Goal: Understand process/instructions: Learn how to perform a task or action

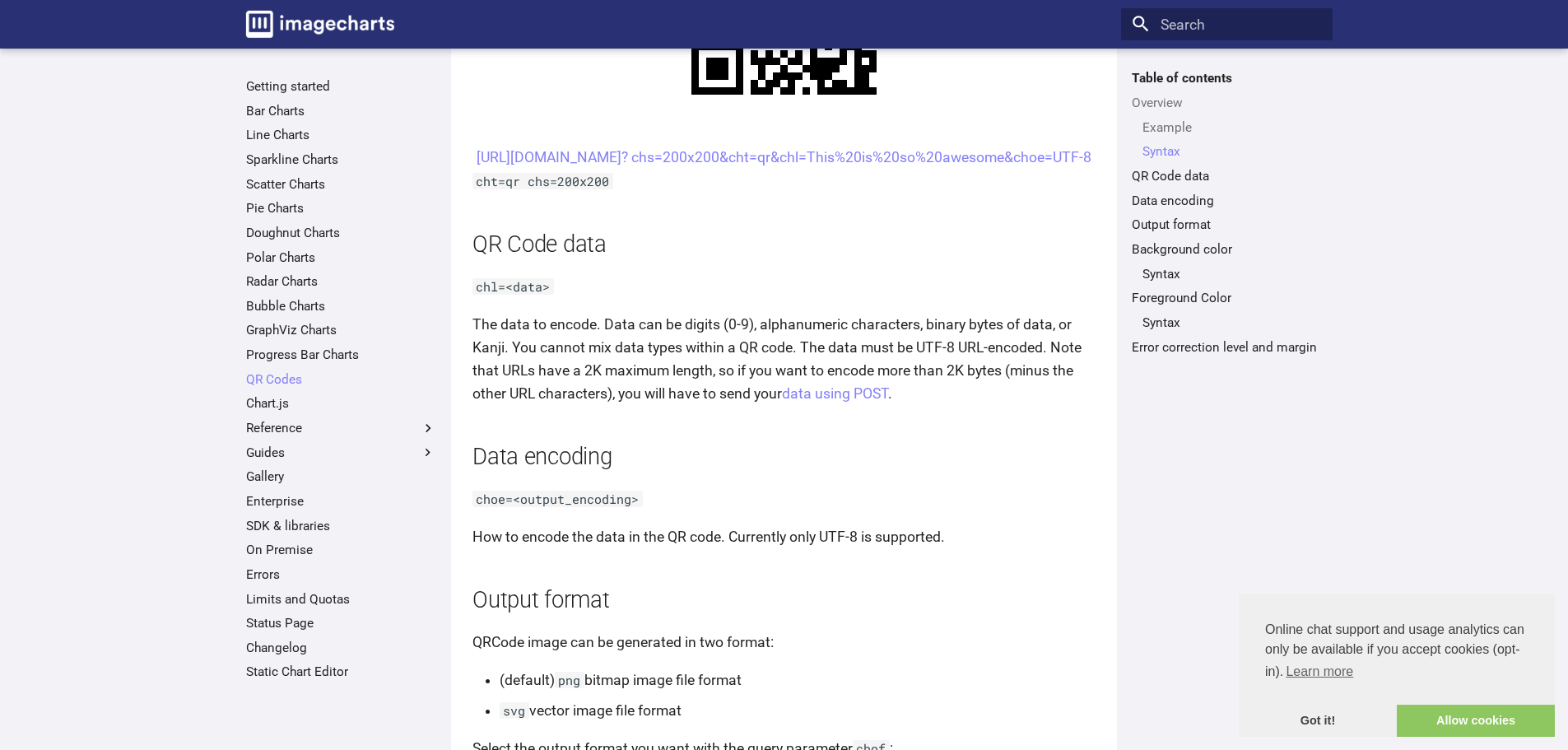
scroll to position [761, 0]
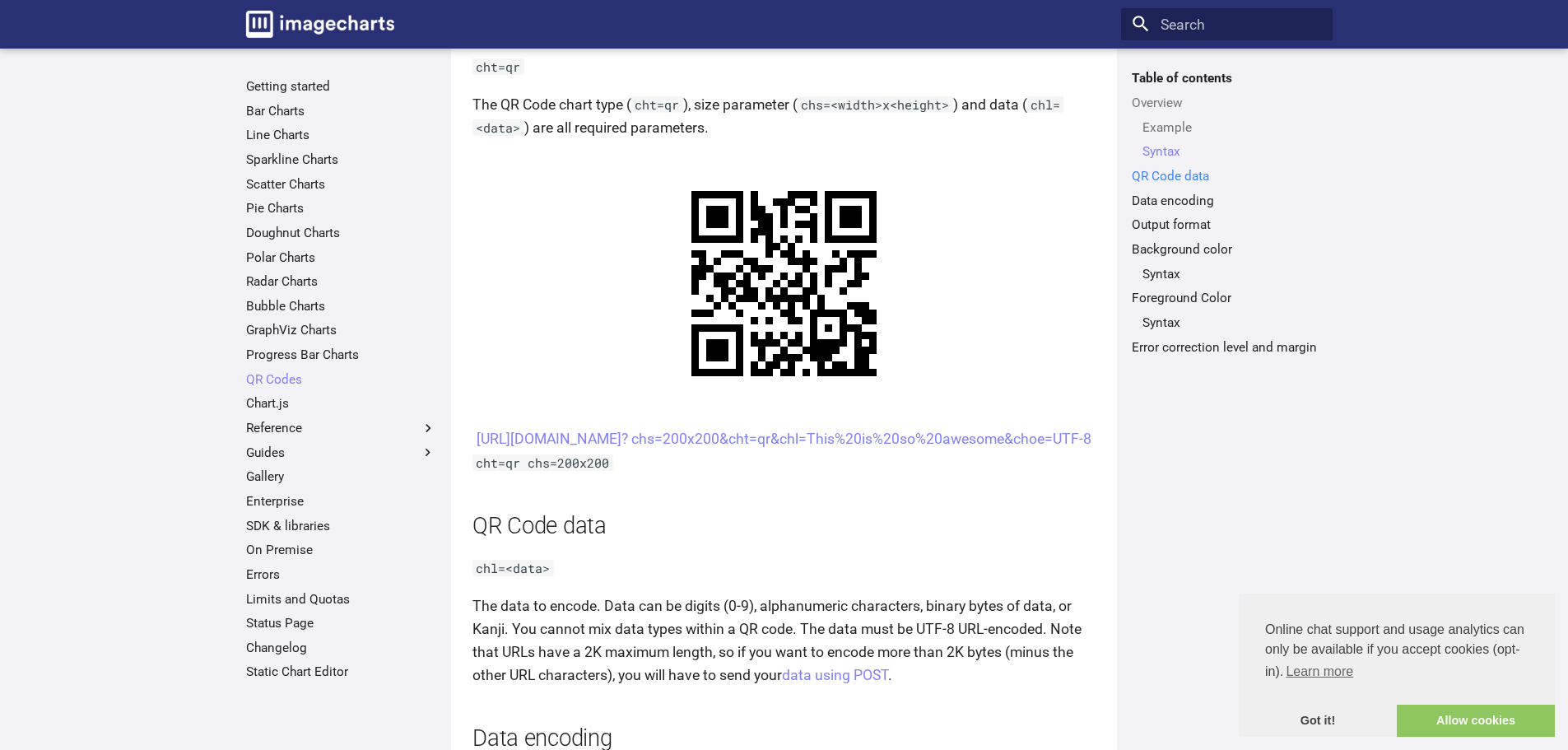
click at [1178, 170] on link "QR Code data" at bounding box center [1226, 176] width 190 height 17
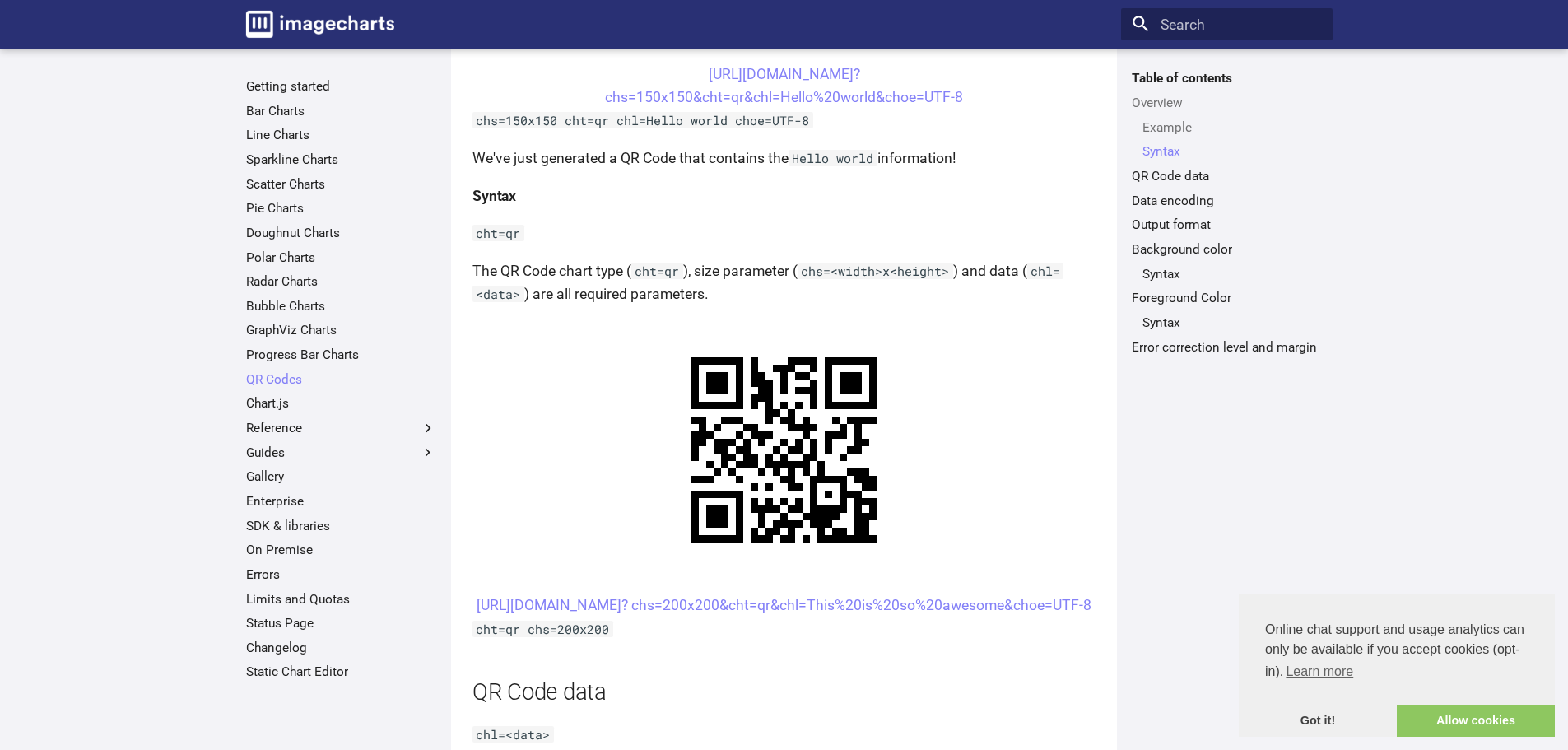
scroll to position [594, 0]
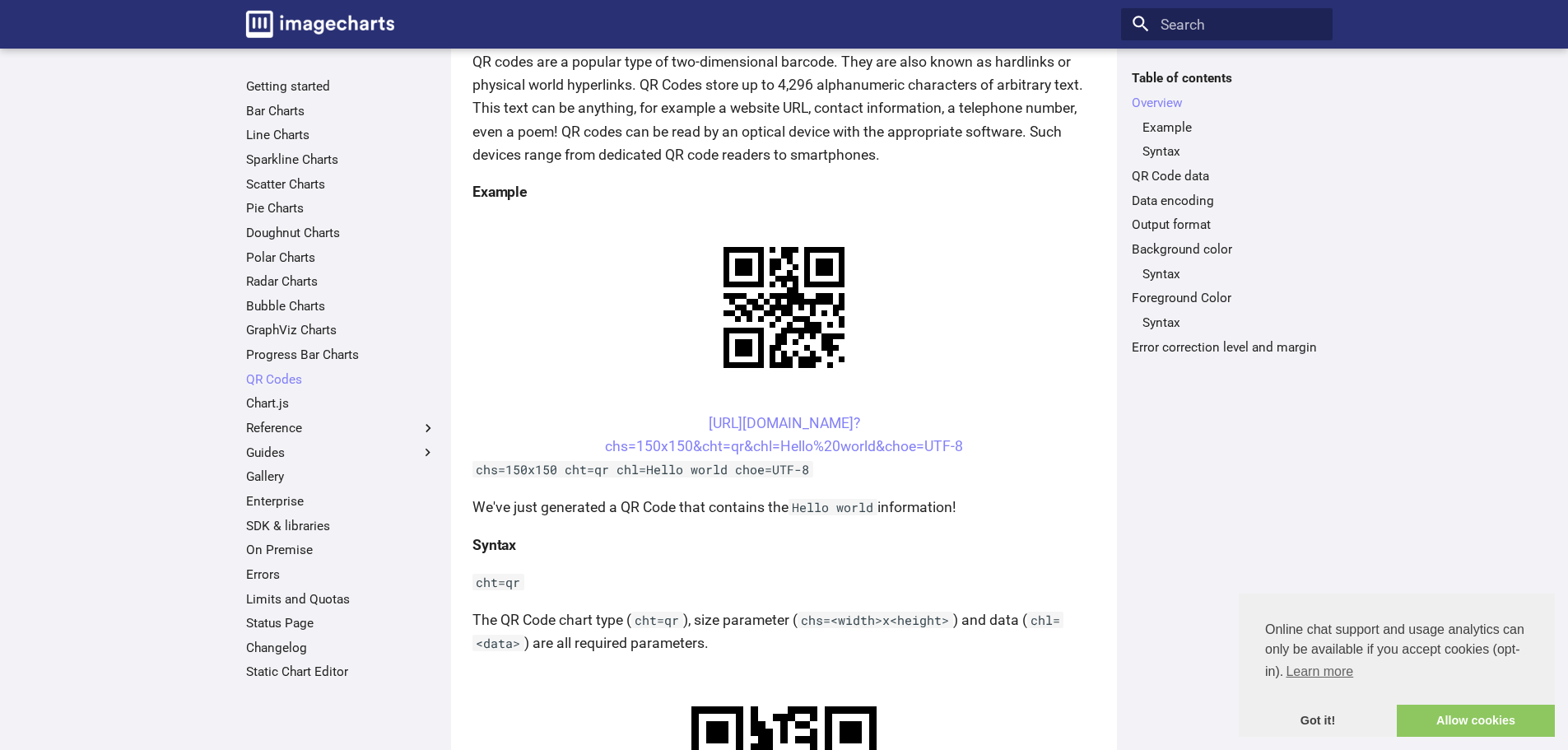
scroll to position [247, 0]
drag, startPoint x: 656, startPoint y: 414, endPoint x: 991, endPoint y: 453, distance: 337.3
click at [991, 453] on center "https://image-charts.com/chart? chs=150x150&cht=qr&chl=Hello%20world&choe=UTF-8" at bounding box center [784, 434] width 623 height 46
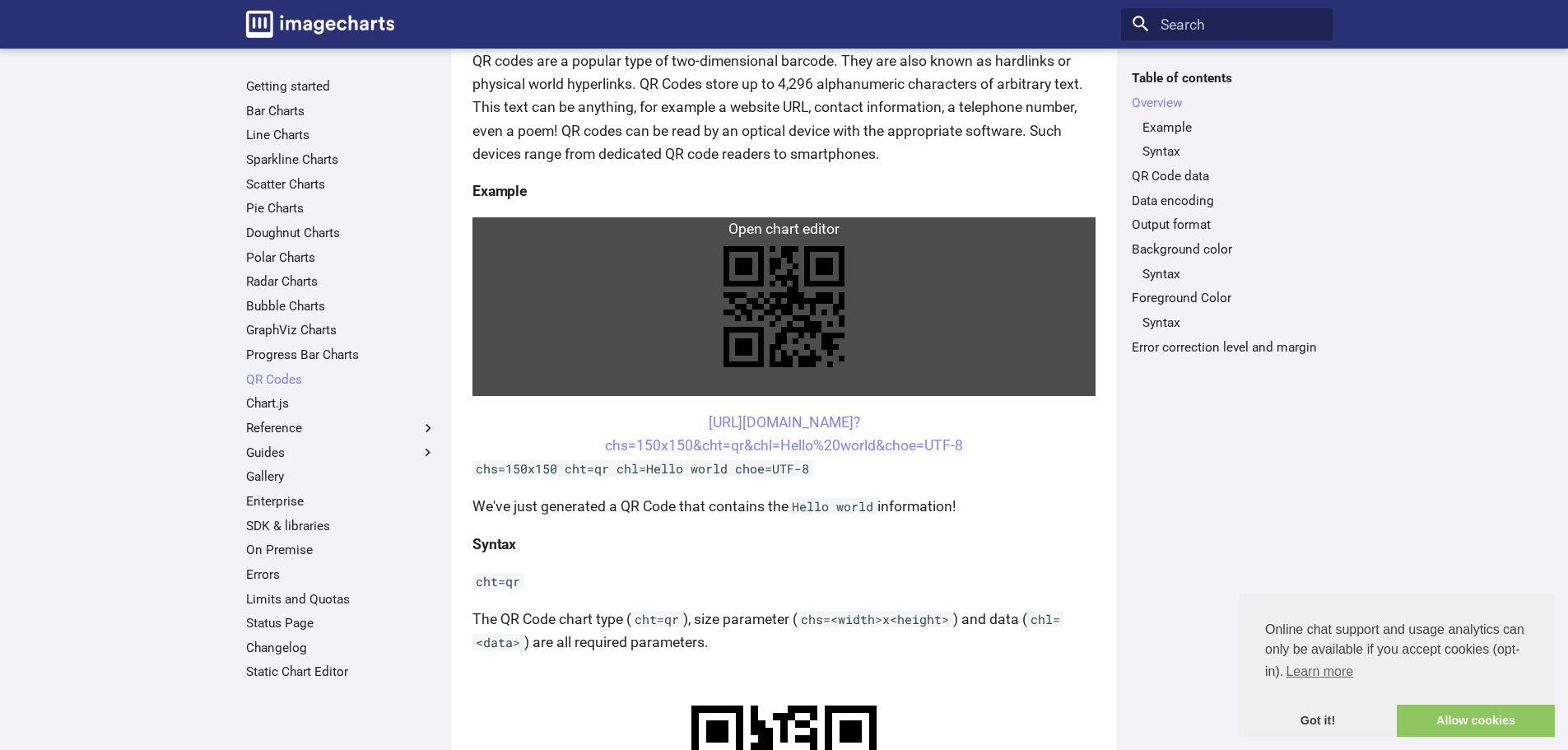
copy link "https://image-charts.com/chart? chs=150x150&cht=qr&chl=Hello%20world&choe=UTF-8"
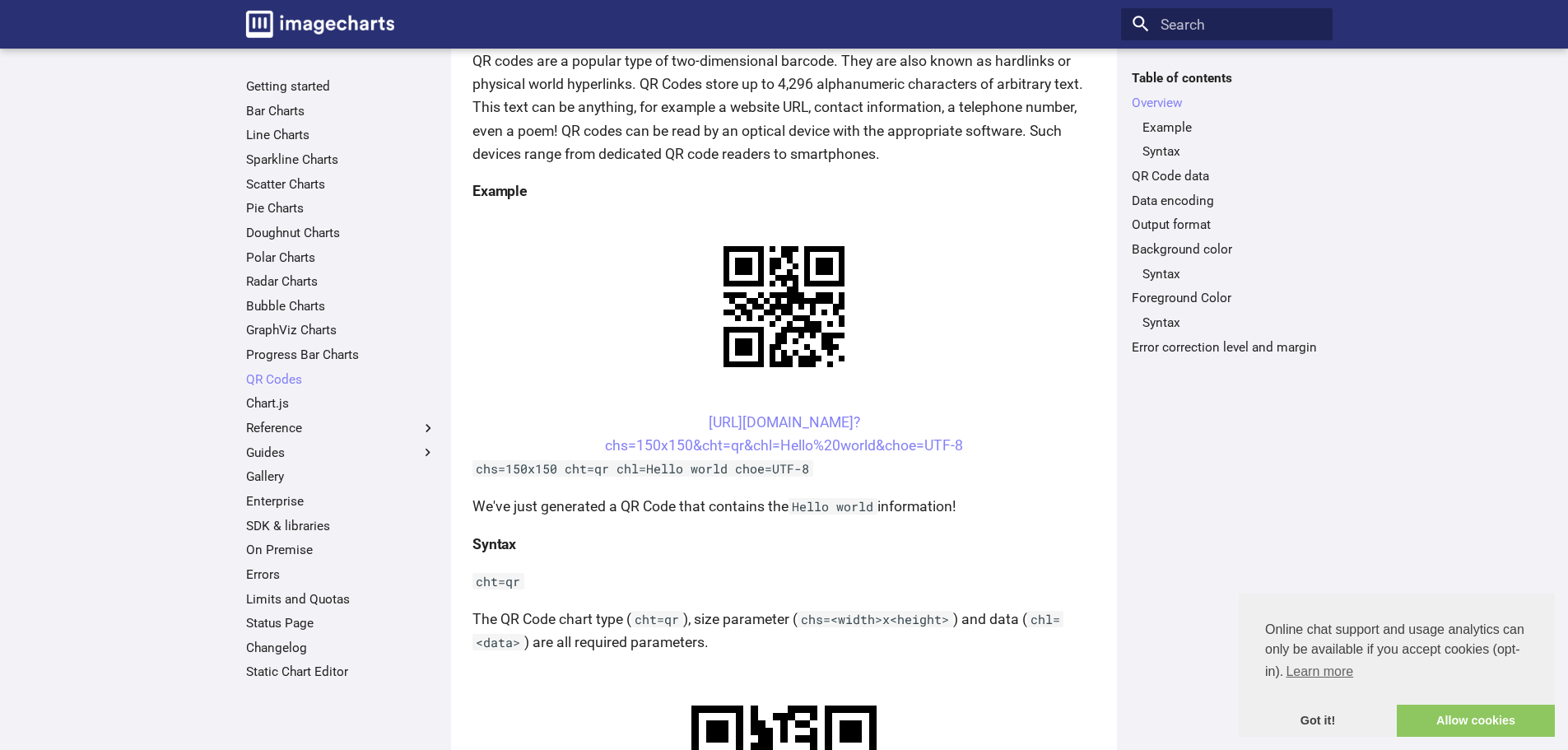
copy link "https://image-charts.com/chart? chs=150x150&cht=qr&chl=Hello%20world&choe=UTF-8"
drag, startPoint x: 658, startPoint y: 419, endPoint x: 975, endPoint y: 441, distance: 317.8
click at [975, 441] on center "https://image-charts.com/chart? chs=150x150&cht=qr&chl=Hello%20world&choe=UTF-8" at bounding box center [784, 434] width 623 height 46
copy link "https://image-charts.com/chart? chs=150x150&cht=qr&chl=Hello%20world&choe=UTF-8"
